Goal: Transaction & Acquisition: Purchase product/service

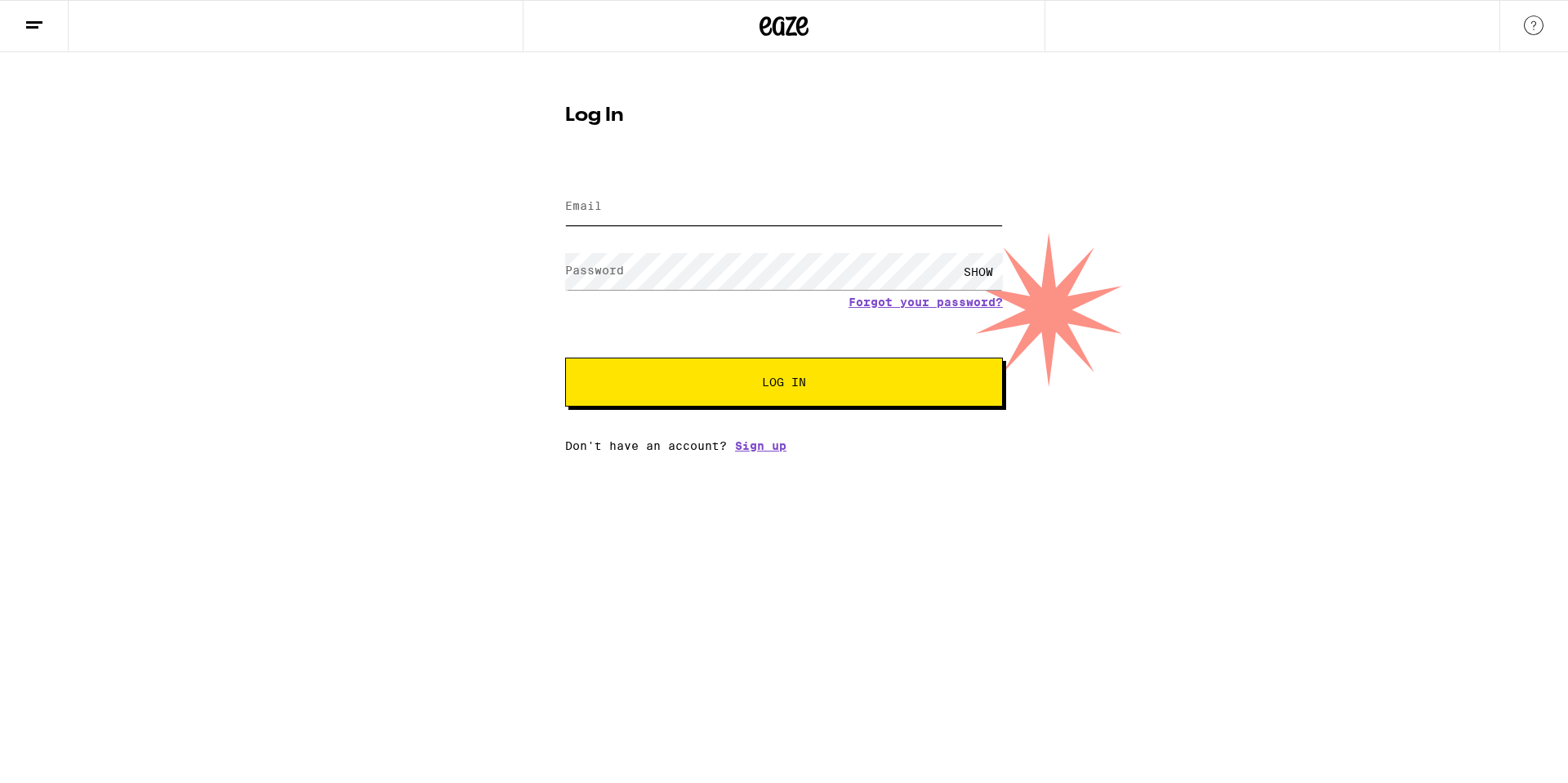
type input "[EMAIL_ADDRESS][DOMAIN_NAME]"
drag, startPoint x: 840, startPoint y: 381, endPoint x: 854, endPoint y: 377, distance: 14.6
click at [840, 381] on span "Log In" at bounding box center [783, 382] width 305 height 11
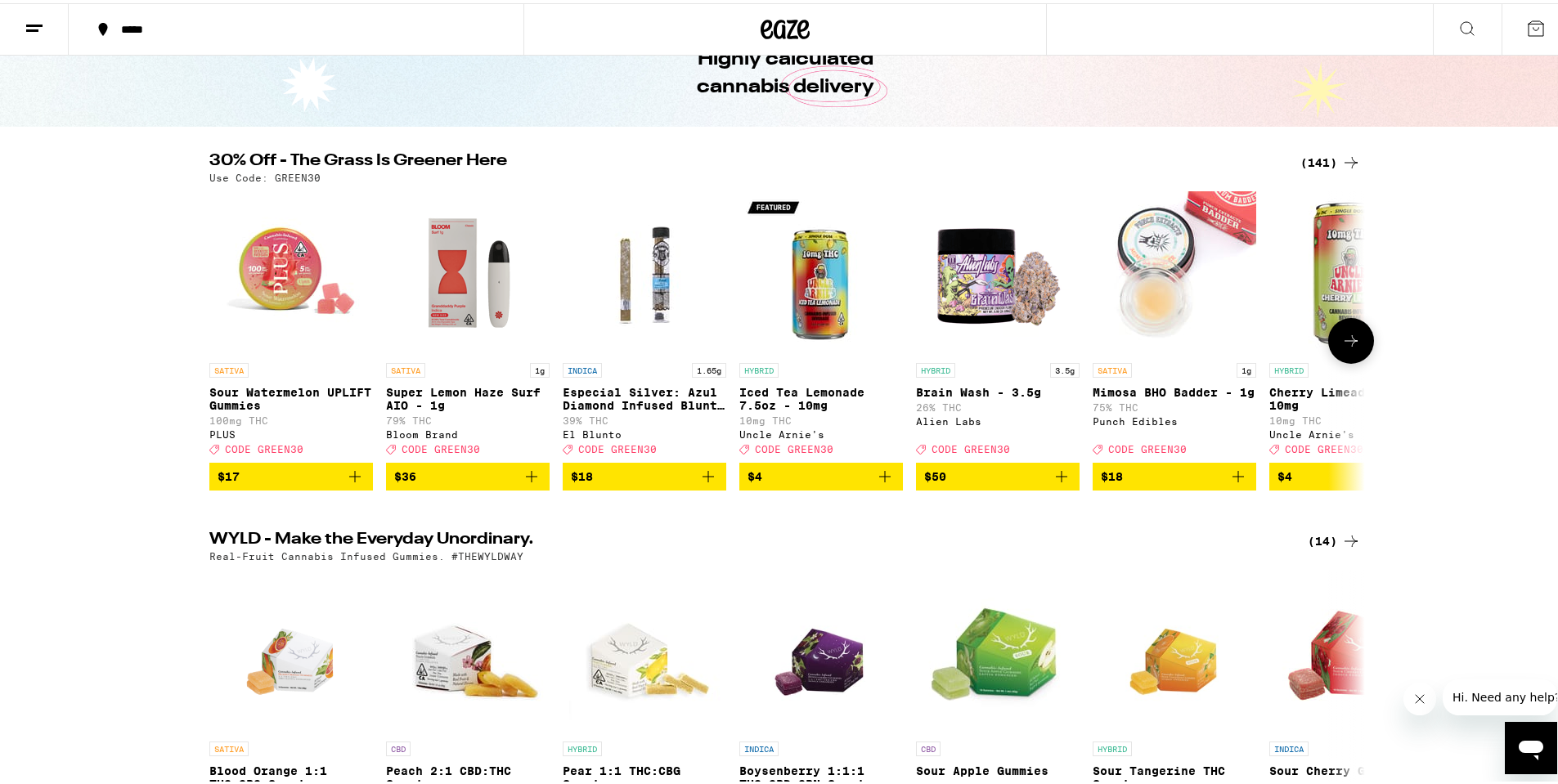
scroll to position [82, 0]
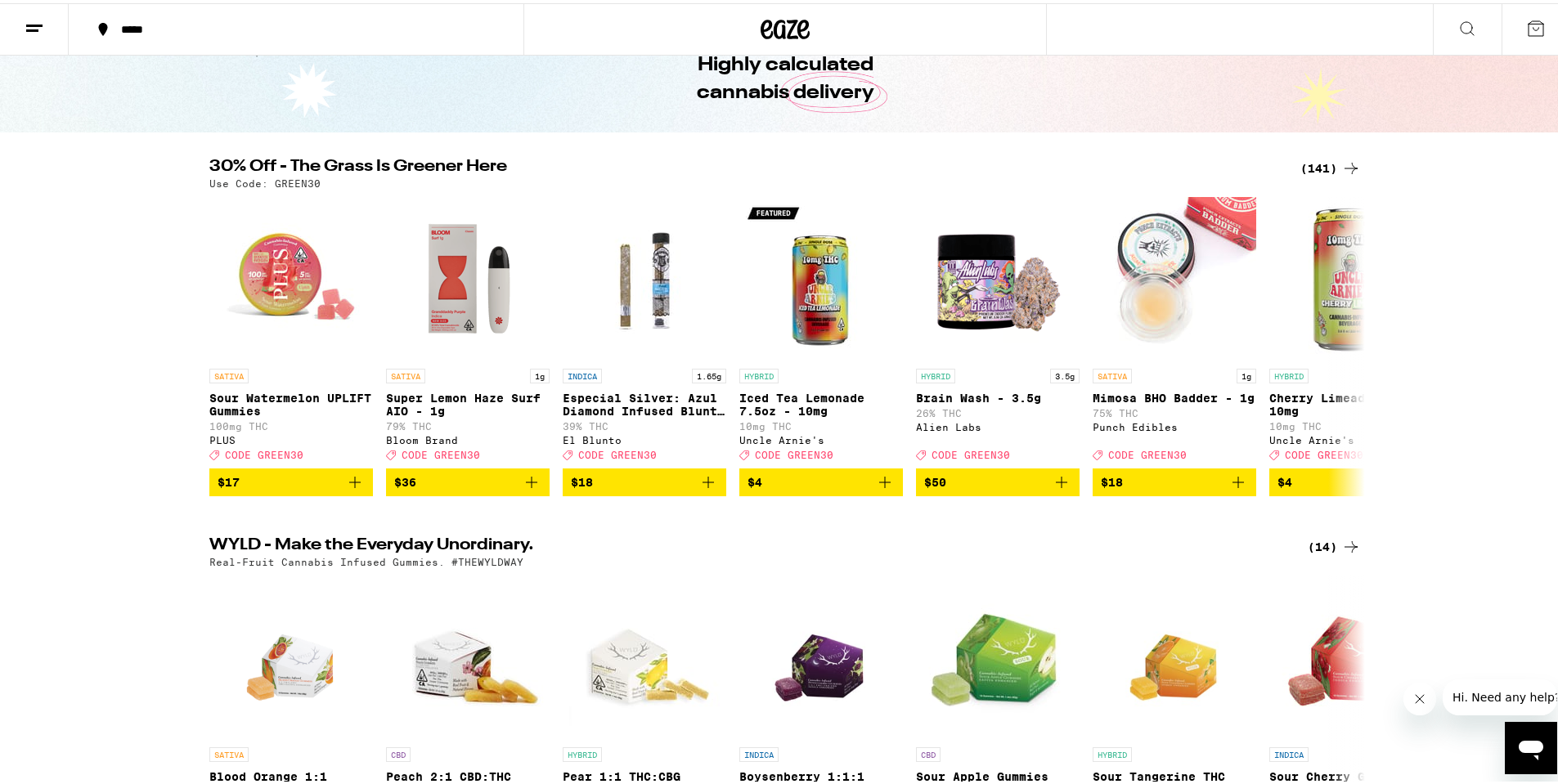
click at [1324, 170] on div "(141)" at bounding box center [1330, 165] width 61 height 20
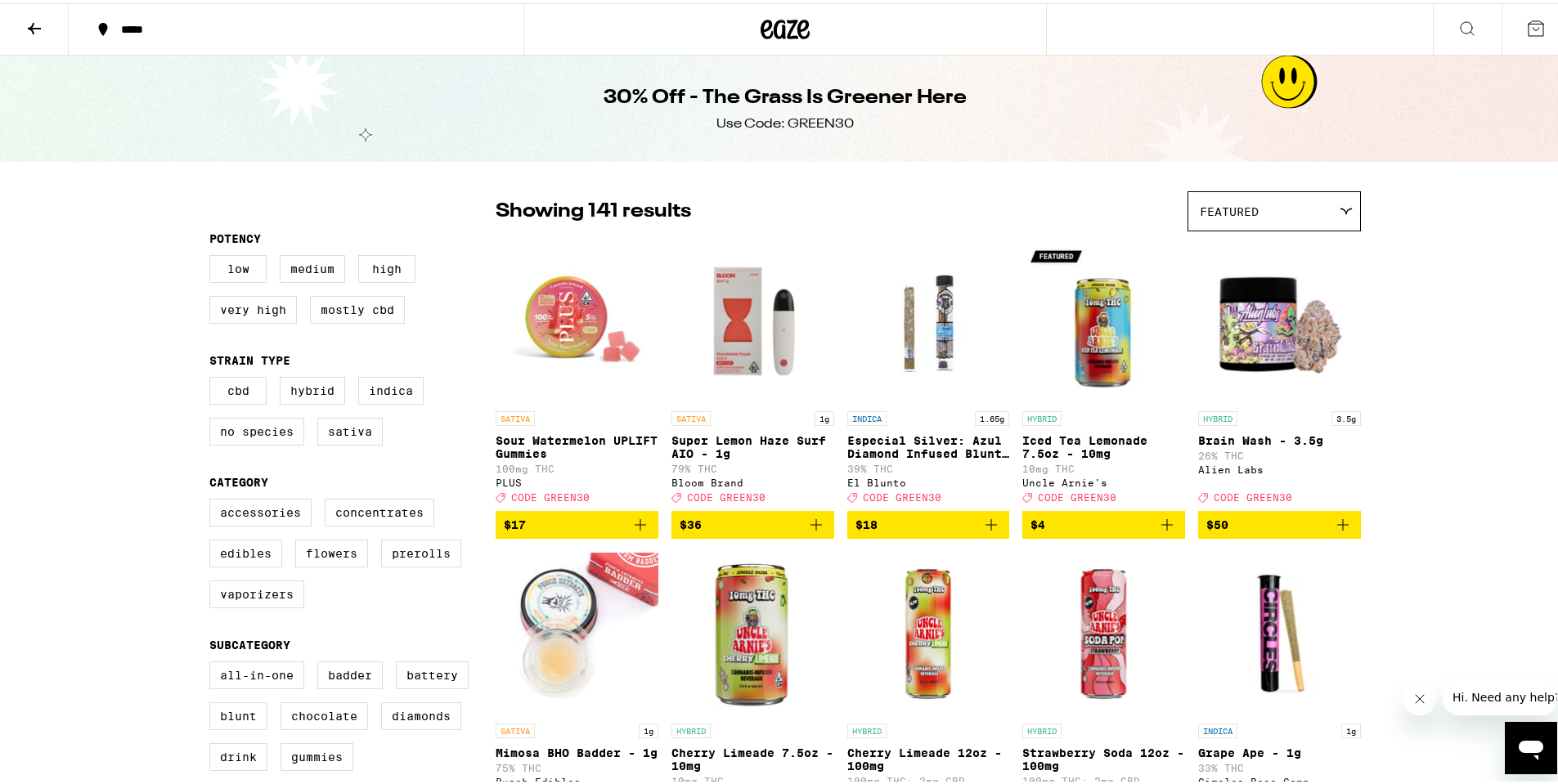
click at [24, 34] on button at bounding box center [34, 26] width 69 height 52
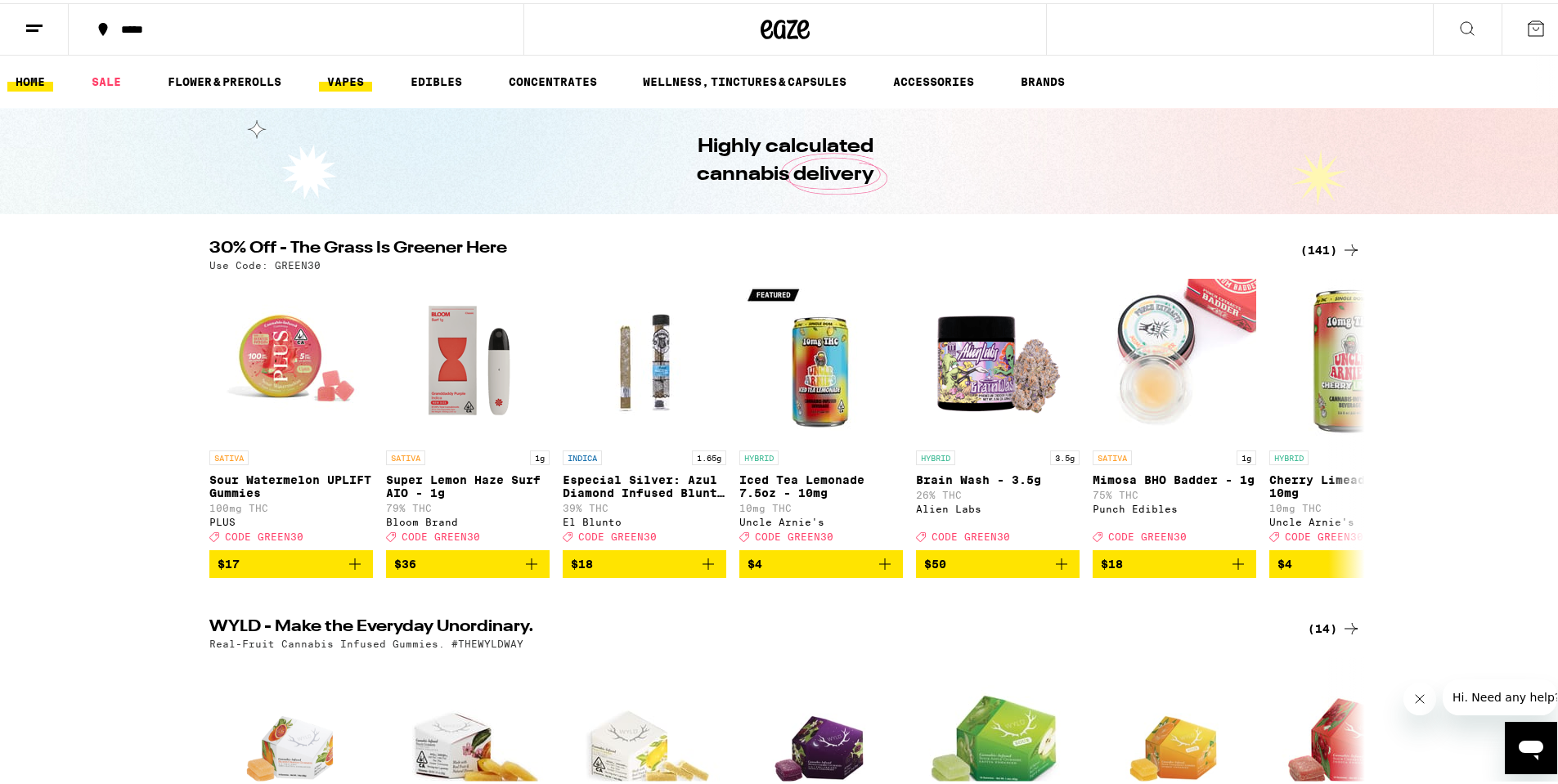
click at [362, 73] on link "VAPES" at bounding box center [345, 79] width 53 height 20
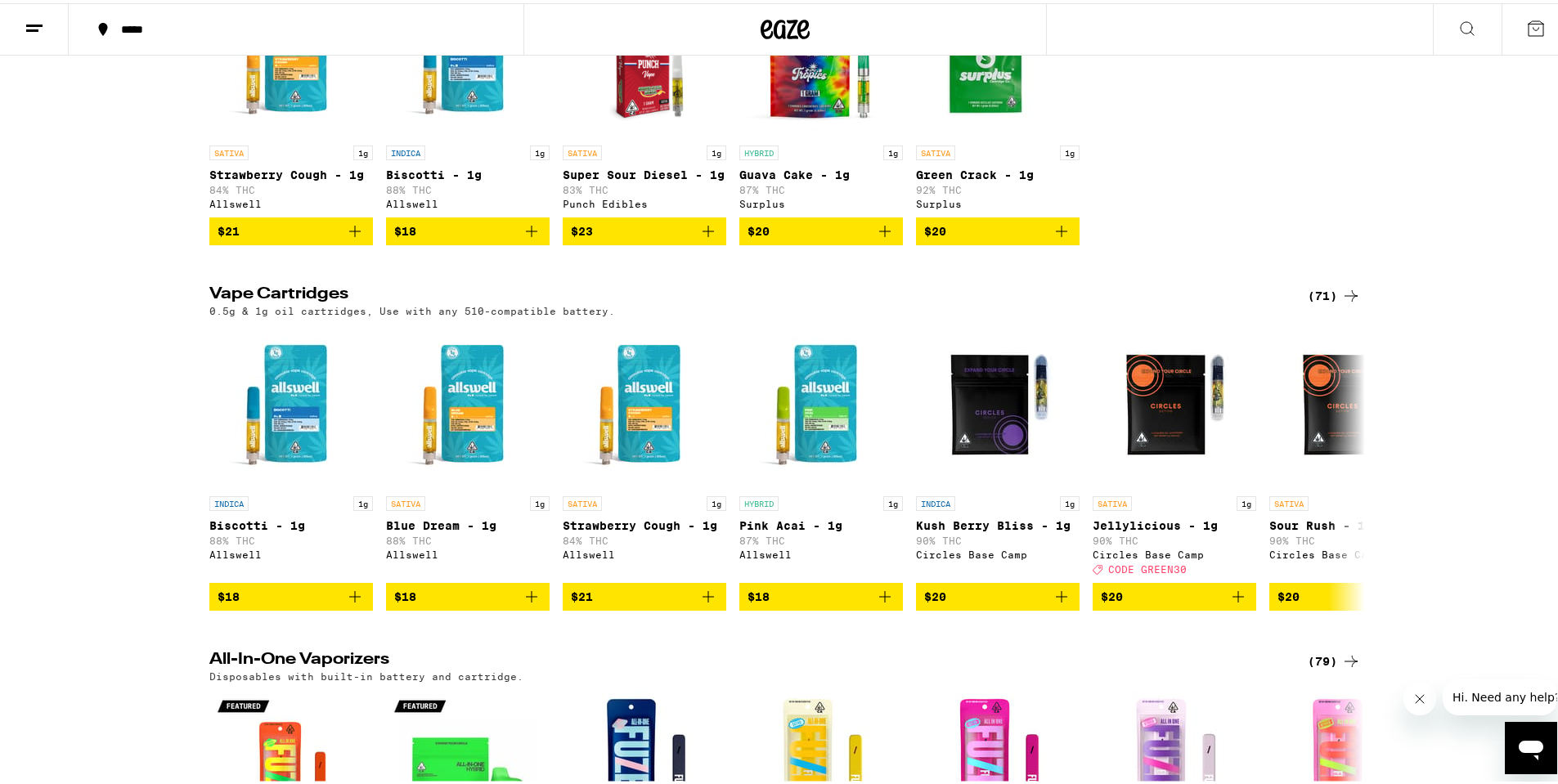
scroll to position [491, 0]
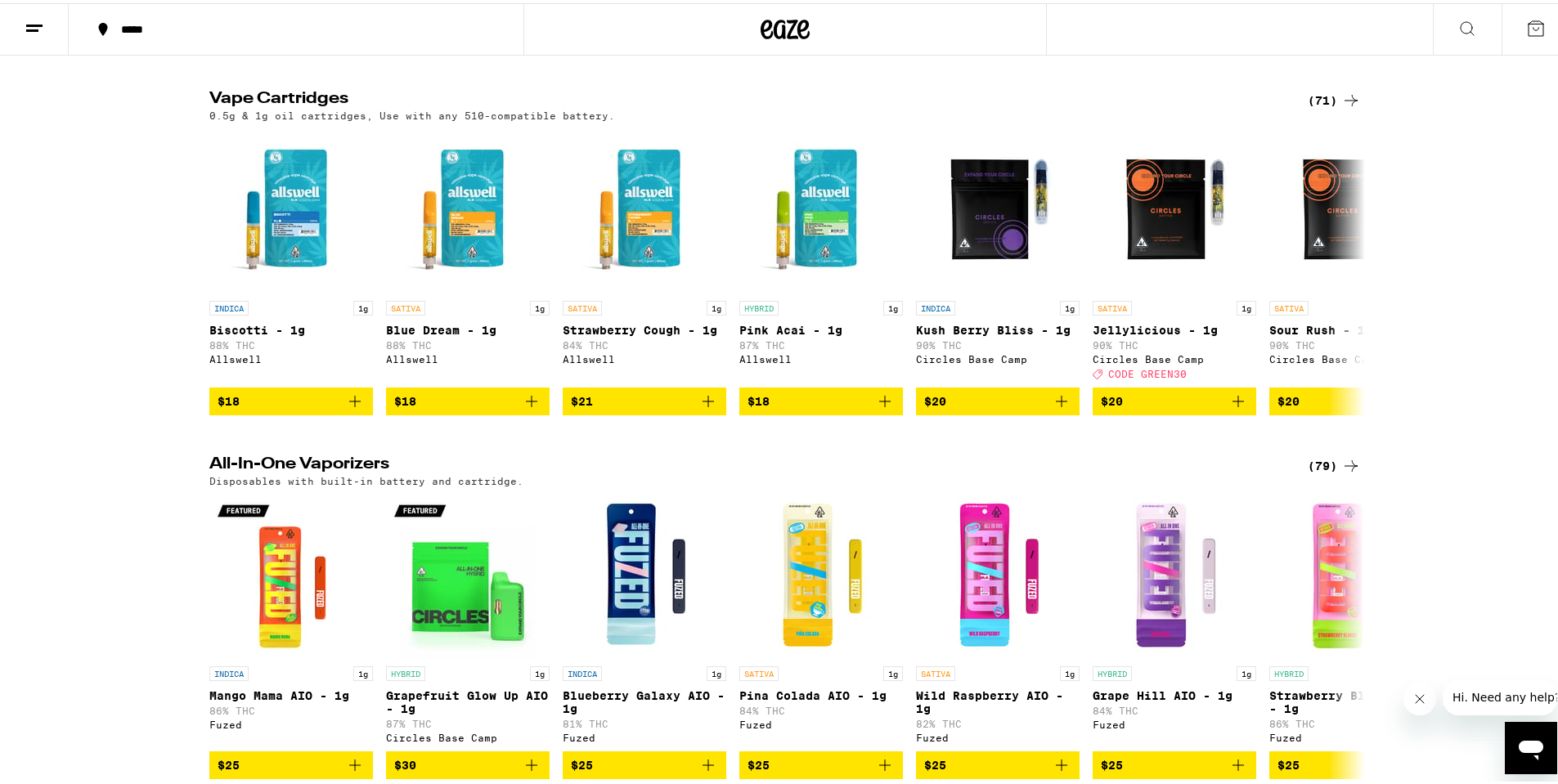
click at [1331, 107] on div "(71)" at bounding box center [1333, 97] width 53 height 20
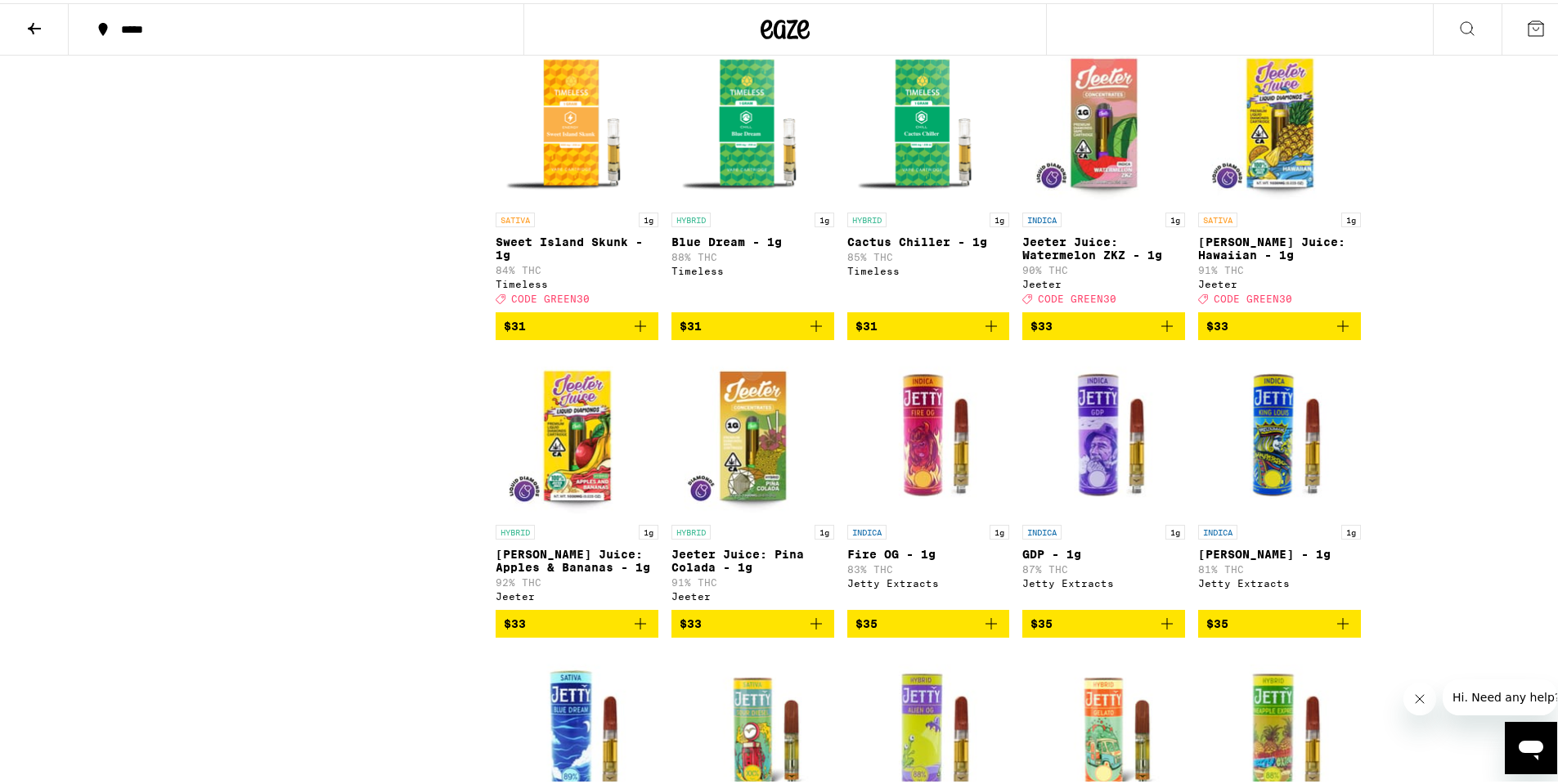
scroll to position [2616, 0]
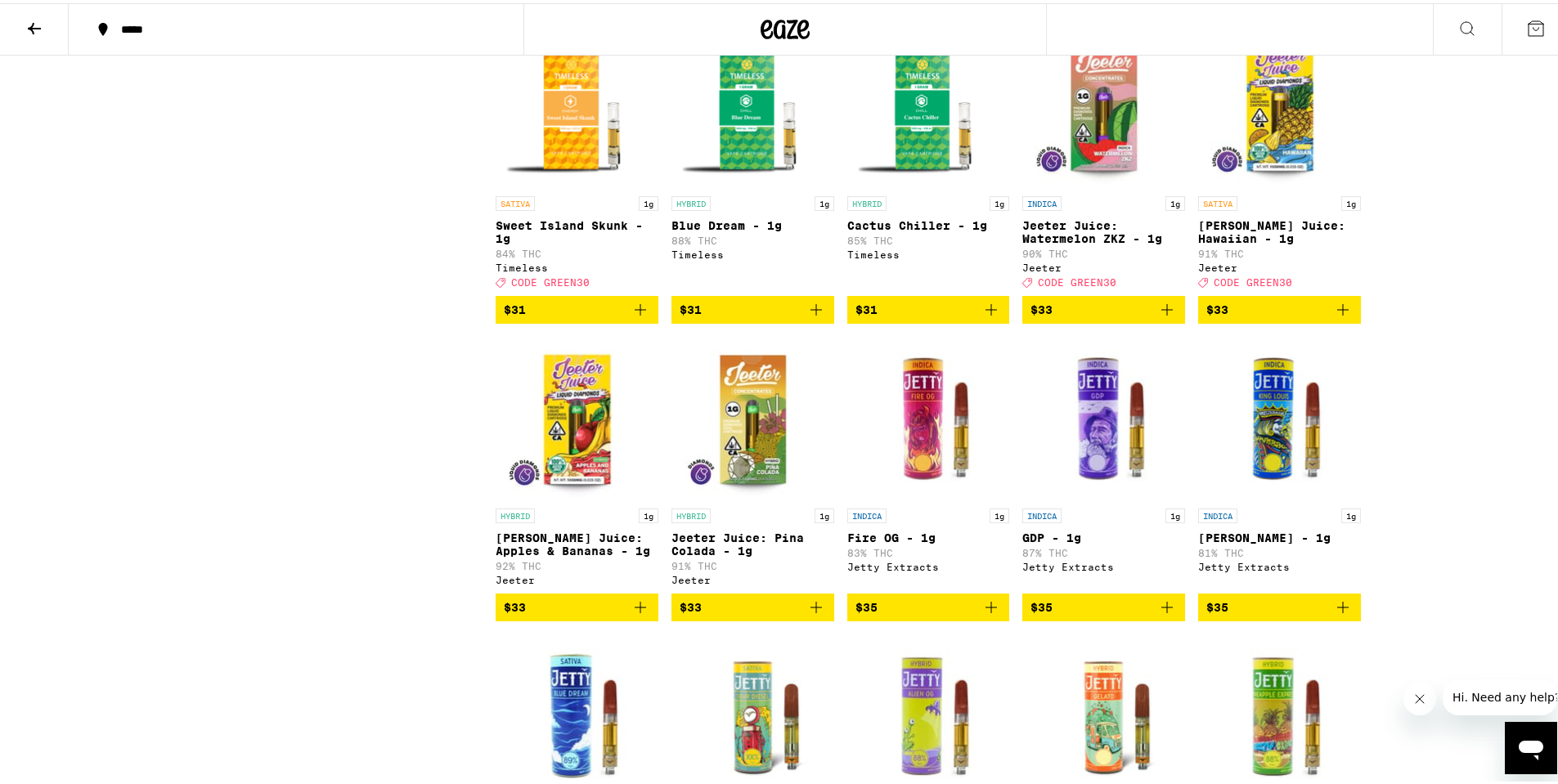
click at [561, 143] on img "Open page for Sweet Island Skunk - 1g from Timeless" at bounding box center [577, 103] width 163 height 164
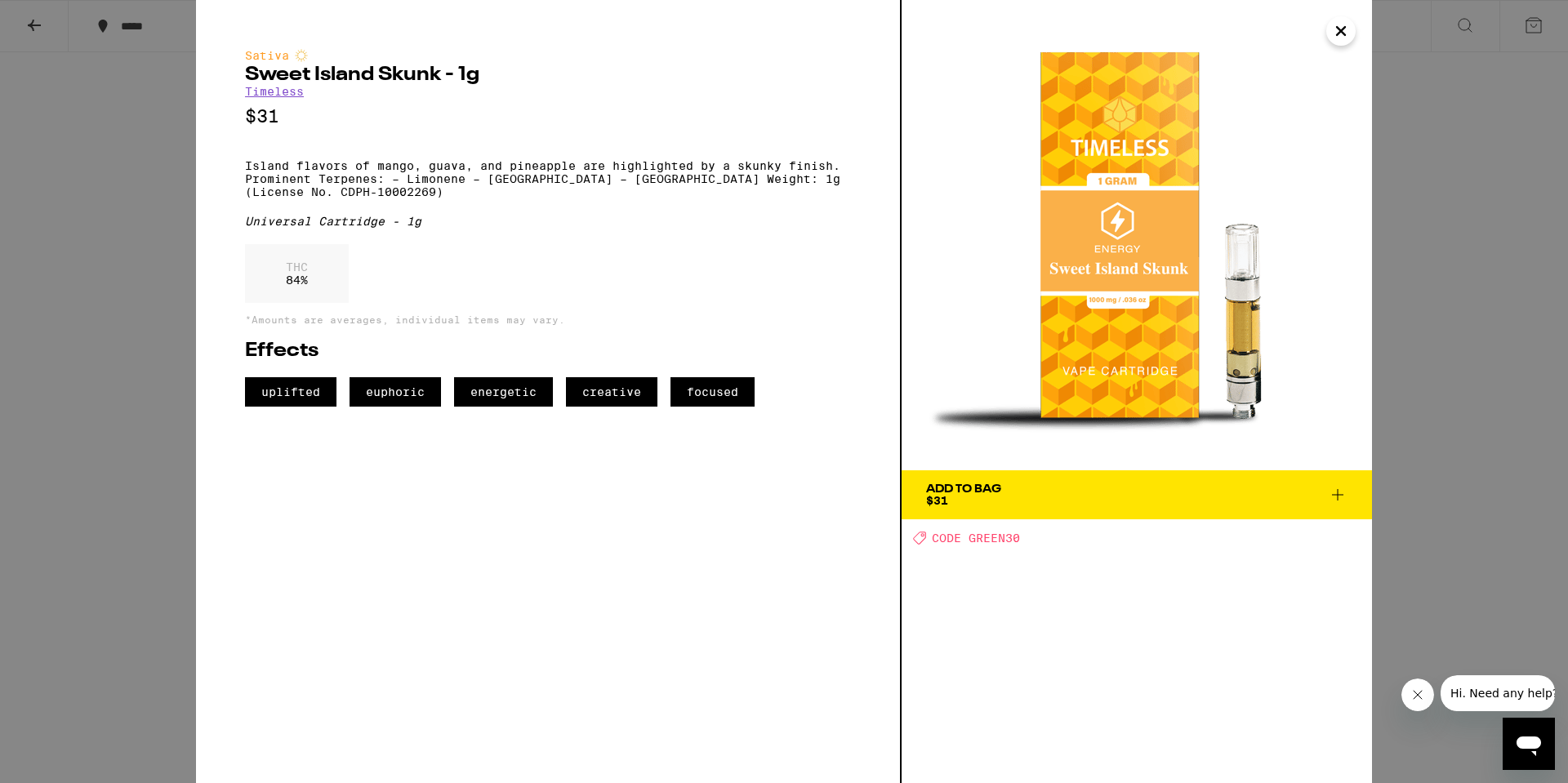
click at [146, 188] on div "Sativa Sweet Island Skunk - 1g Timeless $31 Island flavors of mango, guava, and…" at bounding box center [784, 391] width 1568 height 783
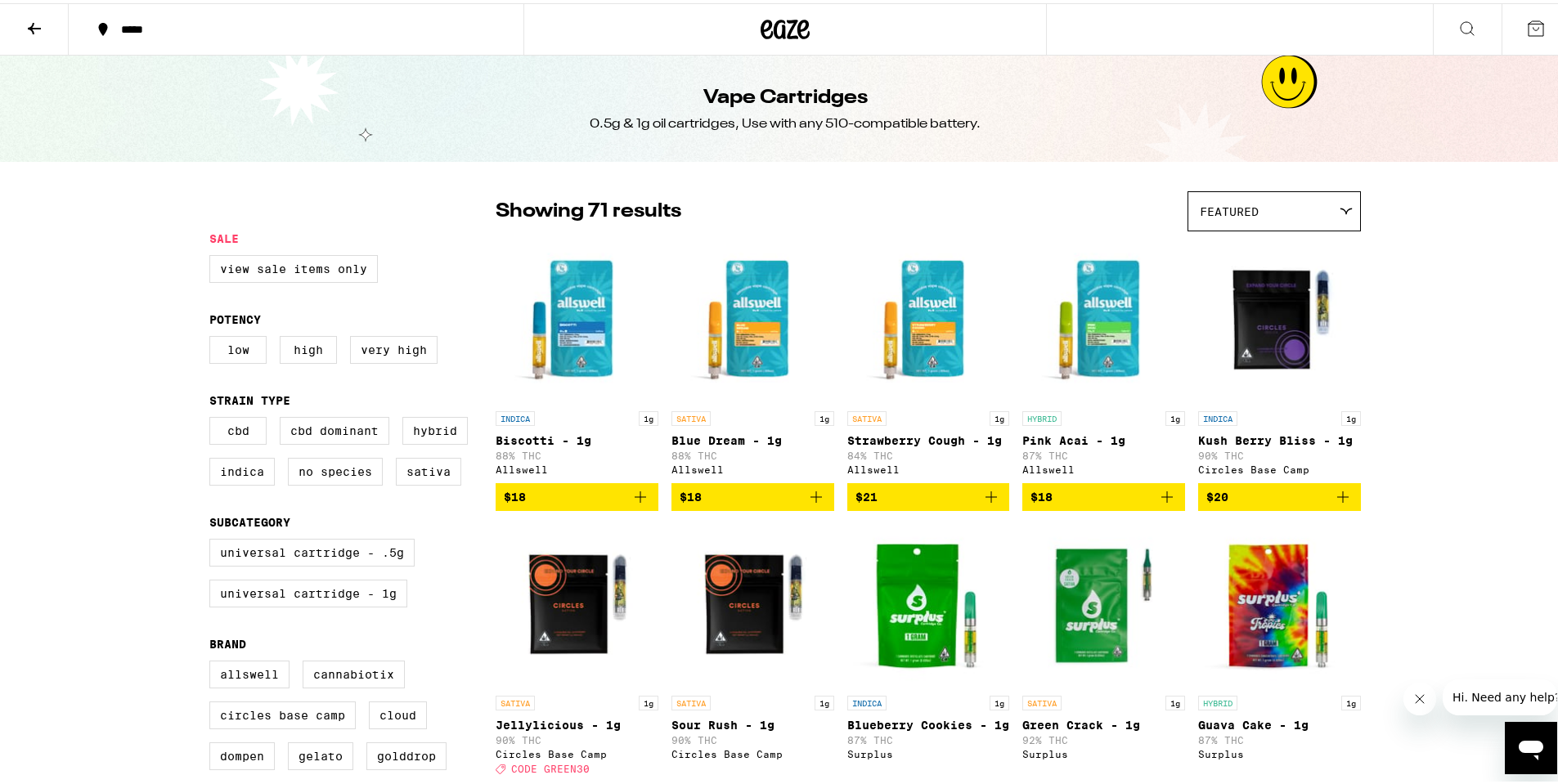
click at [632, 503] on icon "Add to bag" at bounding box center [640, 494] width 20 height 20
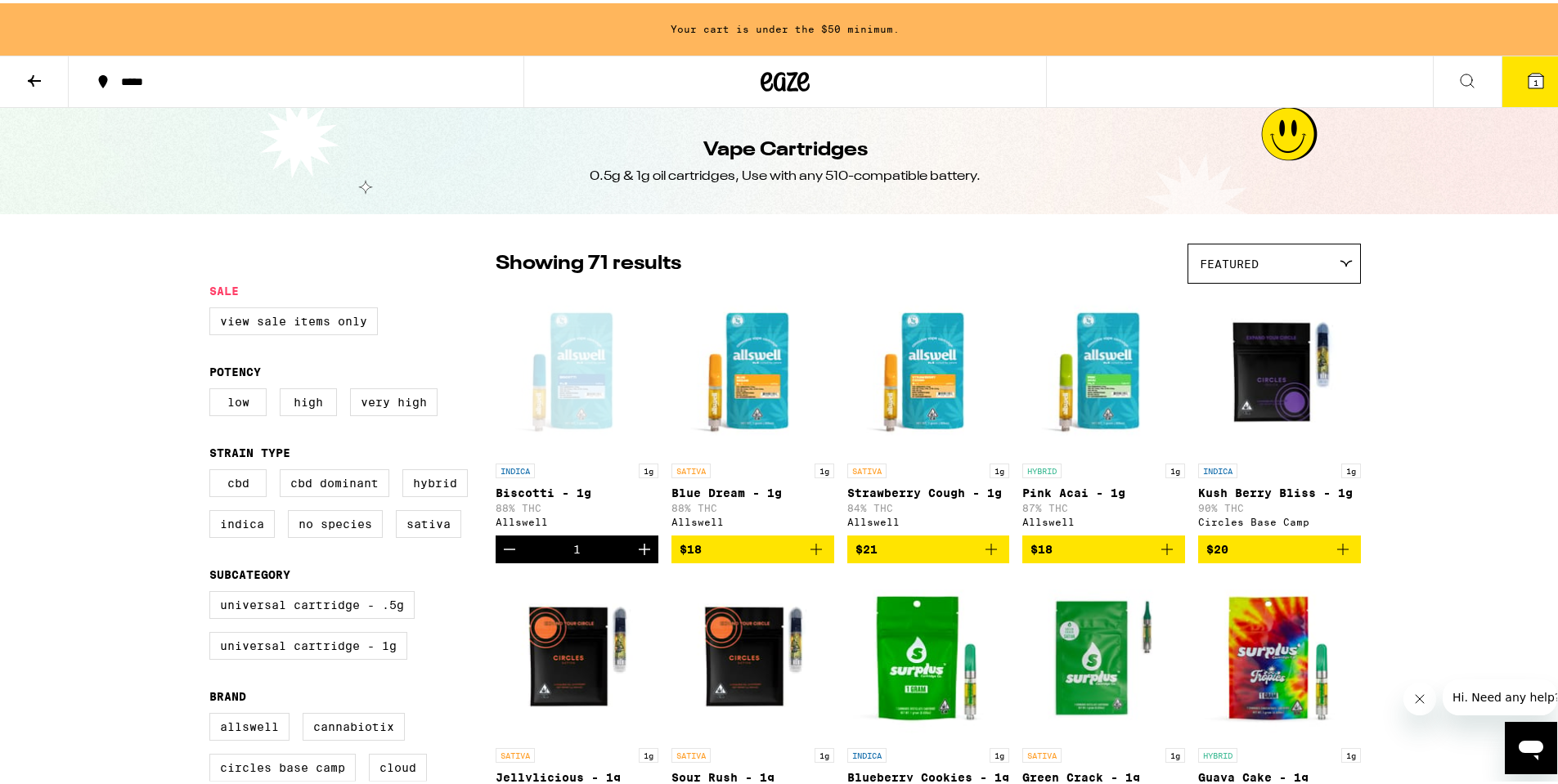
click at [812, 555] on icon "Add to bag" at bounding box center [816, 546] width 20 height 20
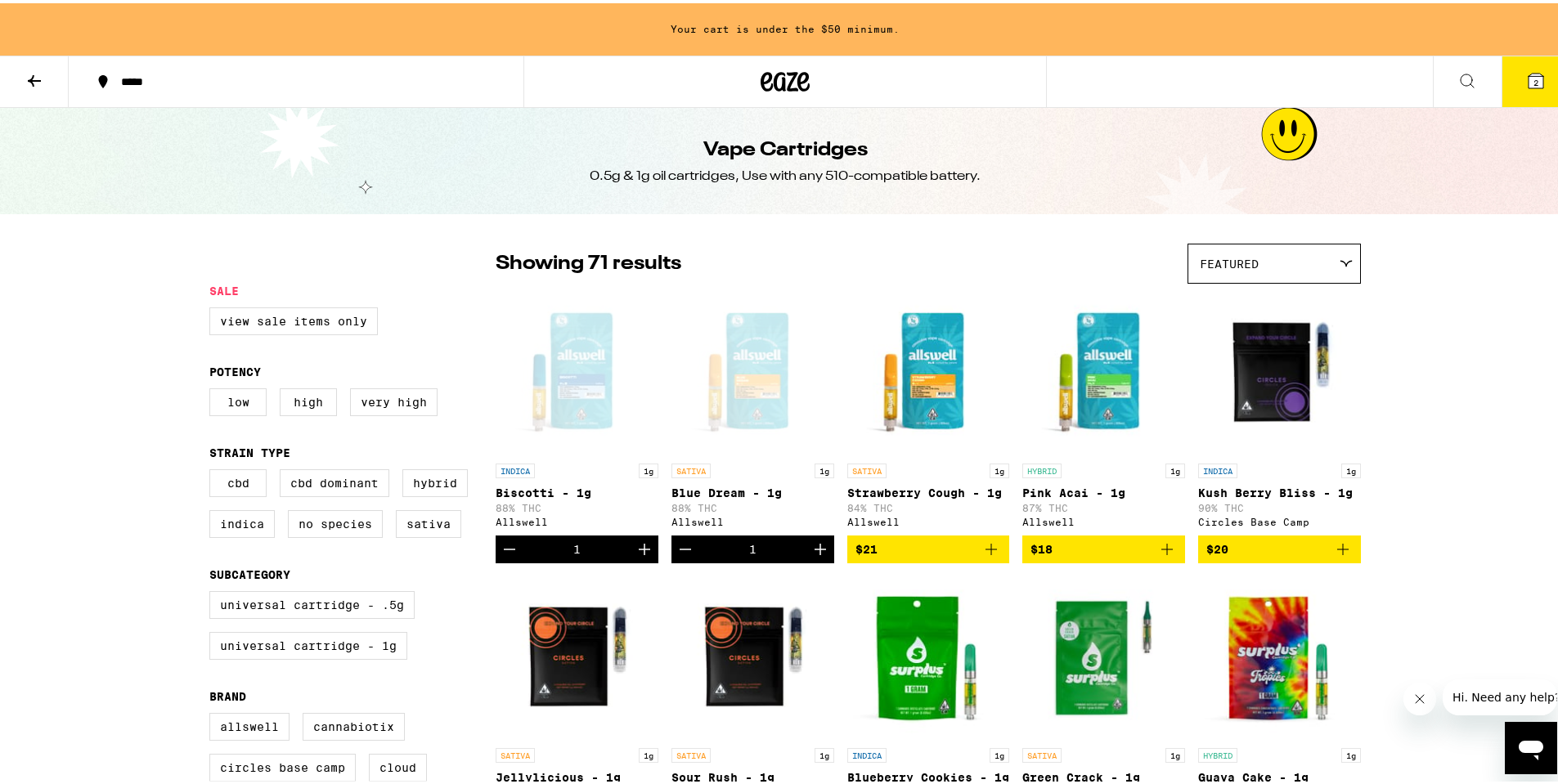
click at [1161, 555] on icon "Add to bag" at bounding box center [1167, 546] width 20 height 20
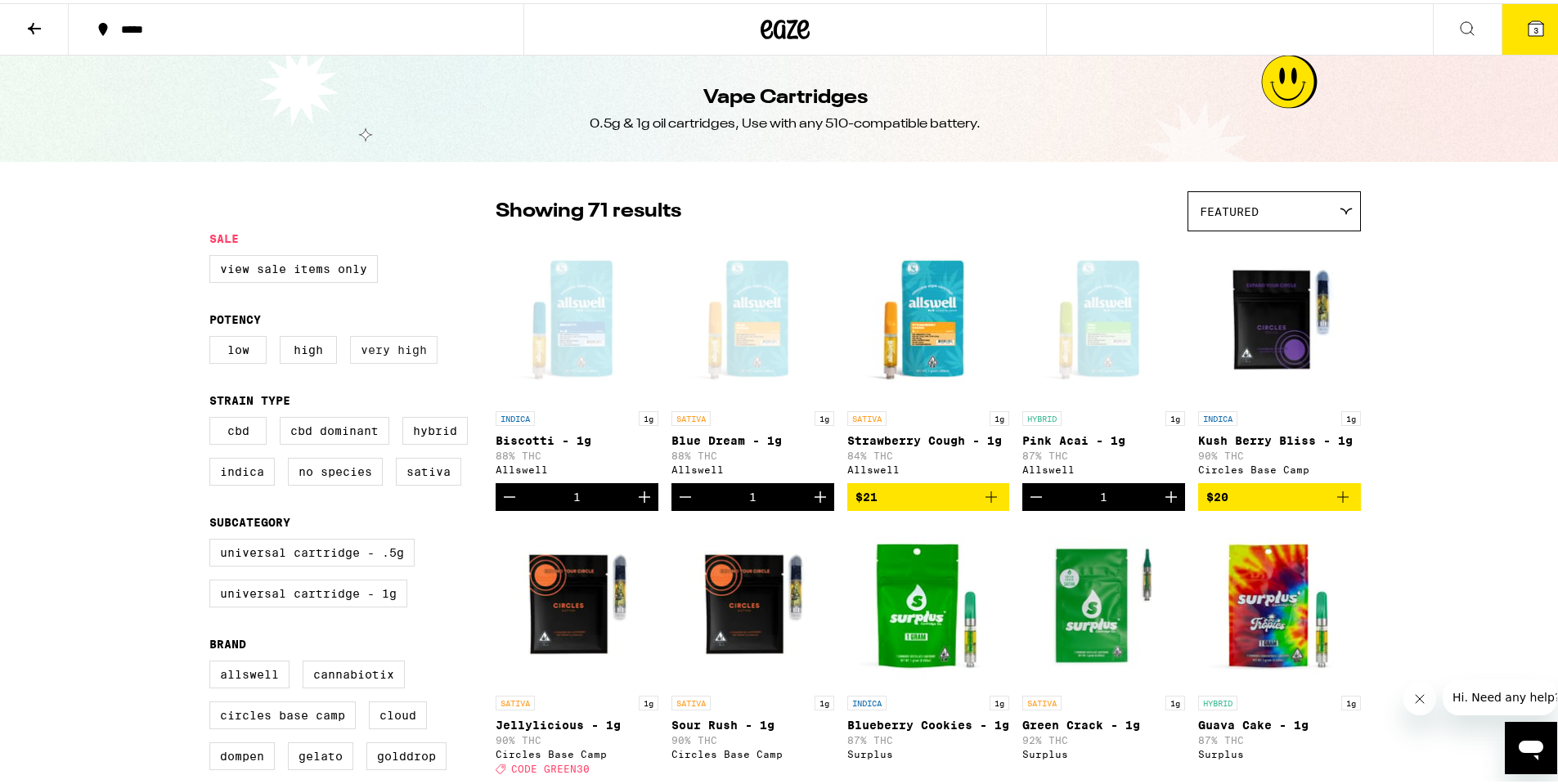
click at [397, 353] on label "Very High" at bounding box center [393, 347] width 88 height 28
click at [213, 336] on input "Very High" at bounding box center [212, 335] width 1 height 1
checkbox input "true"
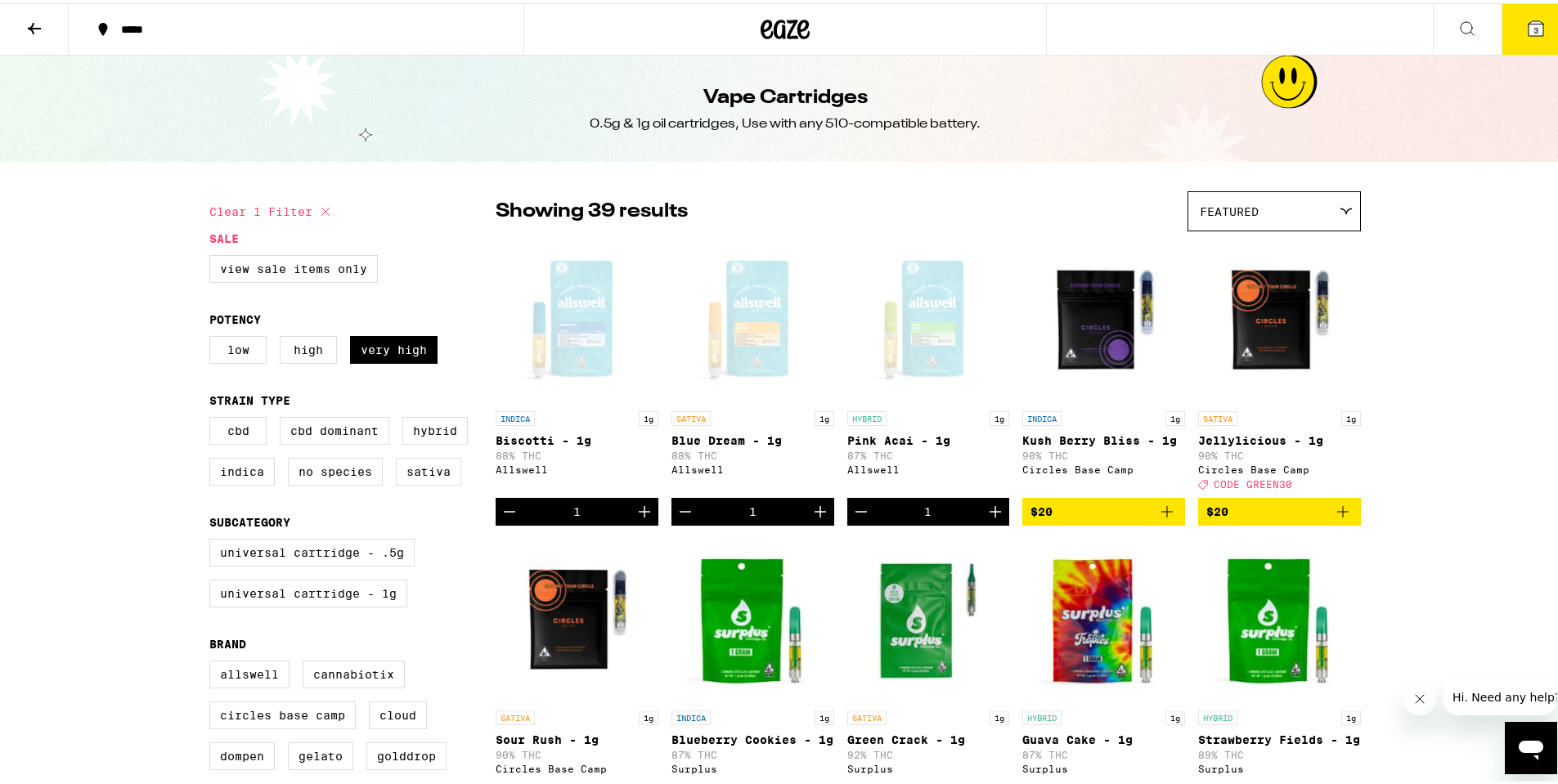
click at [20, 34] on button at bounding box center [34, 26] width 69 height 52
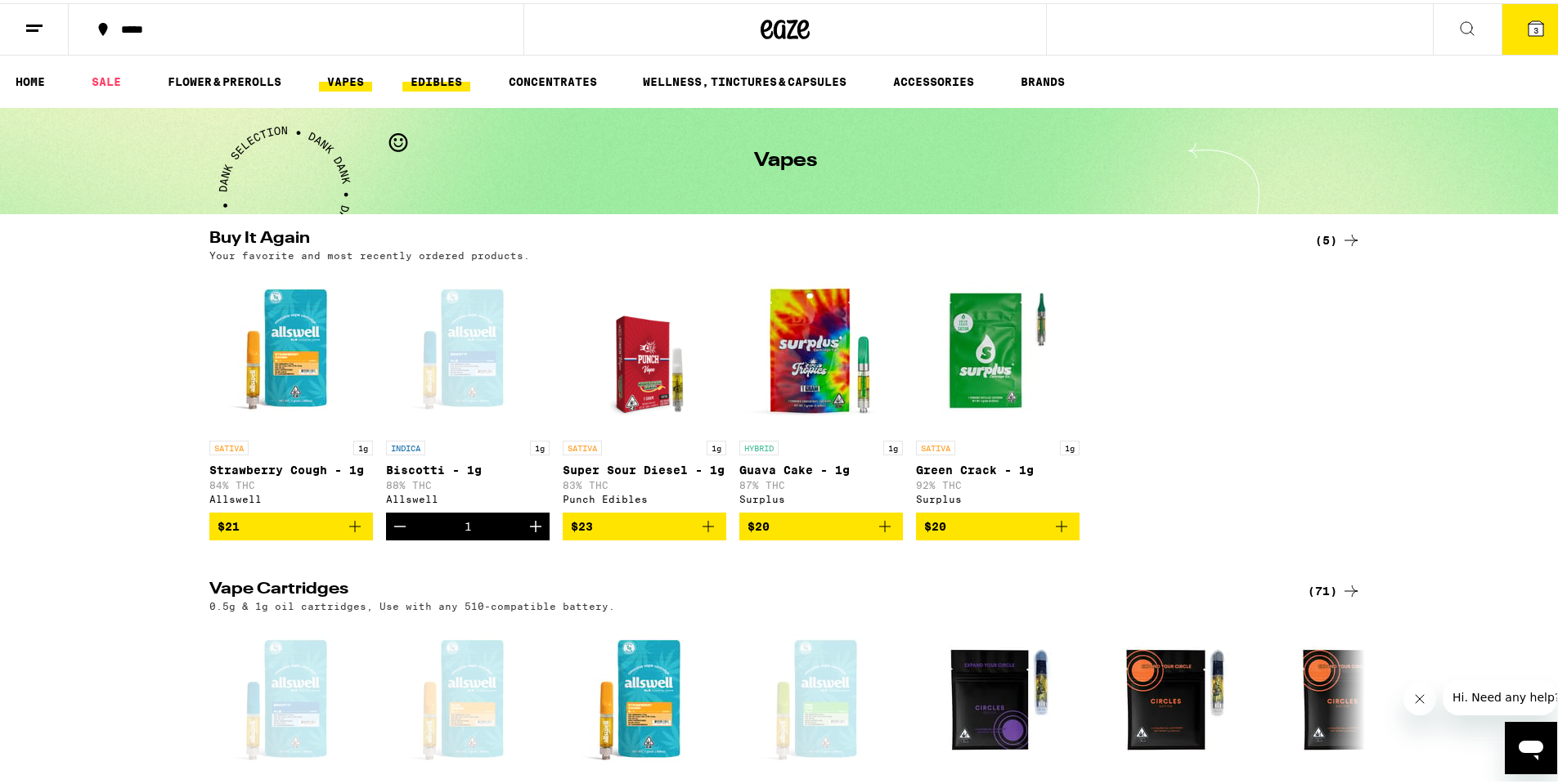
click at [433, 75] on link "EDIBLES" at bounding box center [436, 79] width 68 height 20
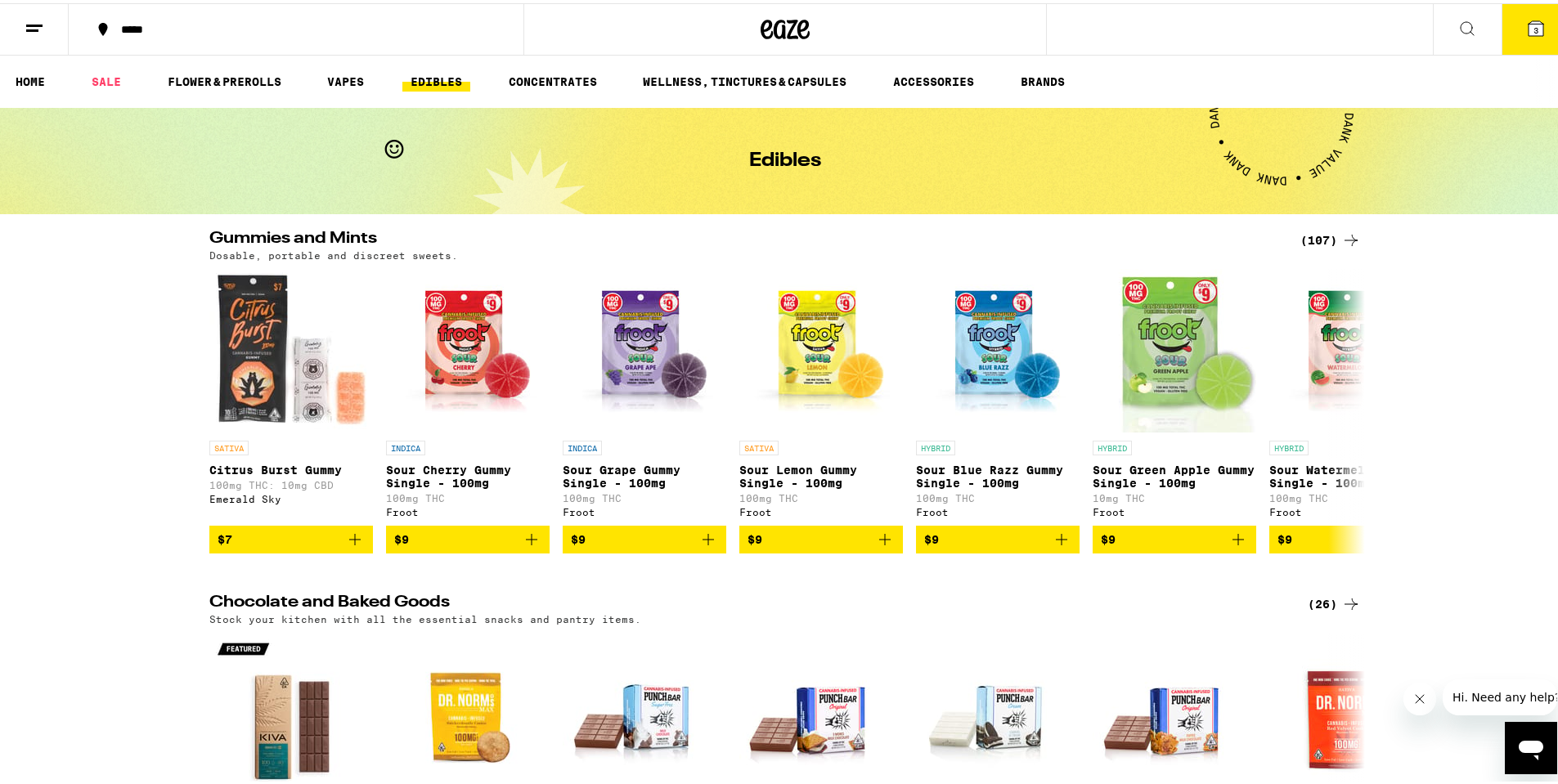
click at [1341, 233] on icon at bounding box center [1351, 237] width 20 height 20
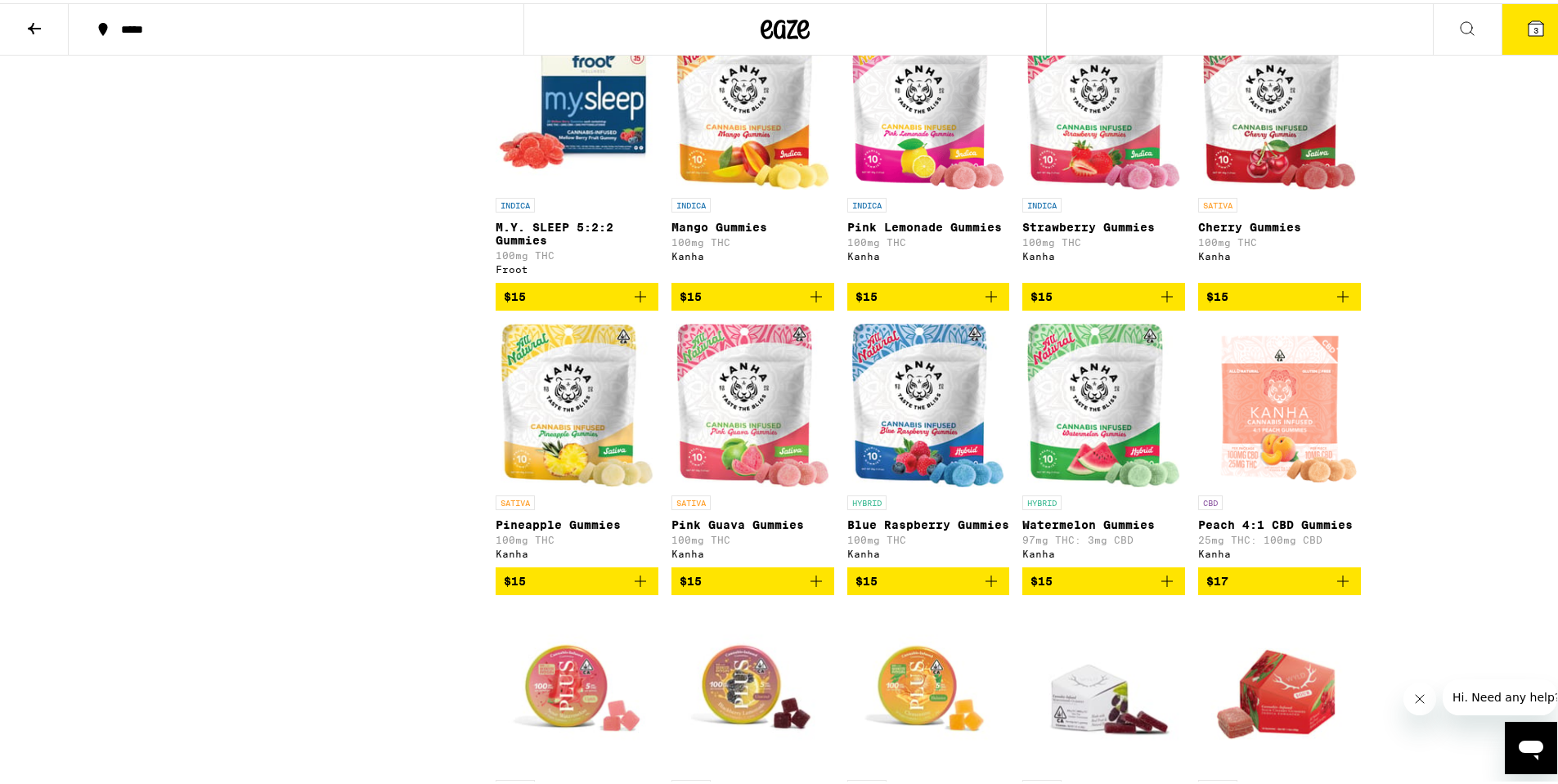
scroll to position [1716, 0]
